Goal: Task Accomplishment & Management: Manage account settings

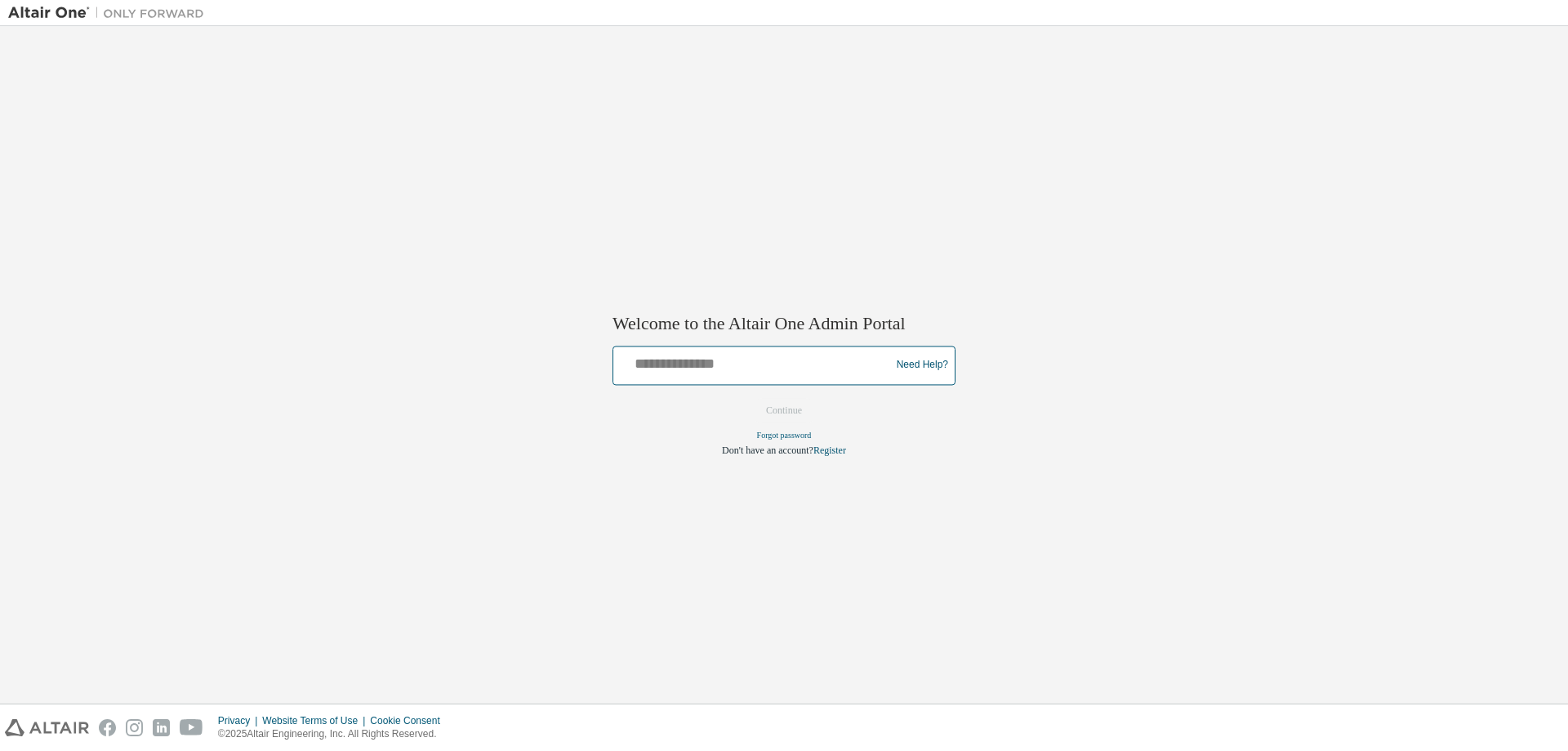
click at [720, 358] on input "text" at bounding box center [754, 361] width 269 height 23
type input "**********"
click at [791, 415] on button "Continue" at bounding box center [784, 409] width 70 height 24
